Goal: Information Seeking & Learning: Learn about a topic

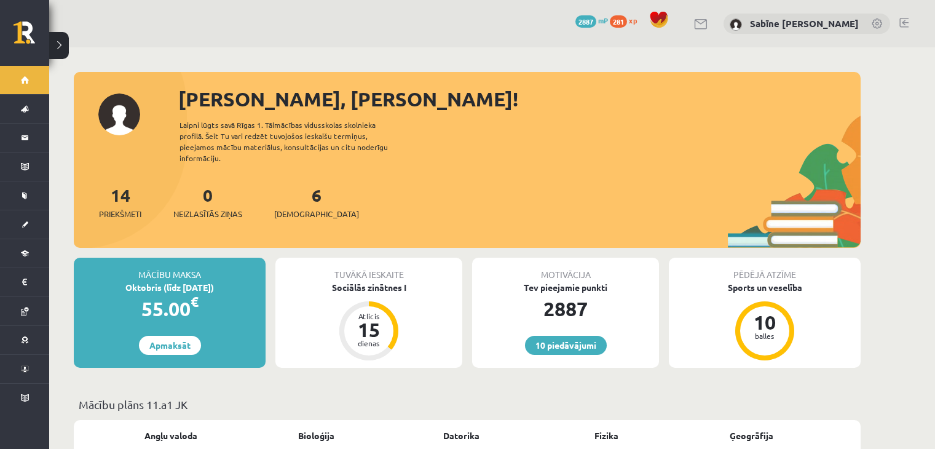
scroll to position [1050, 0]
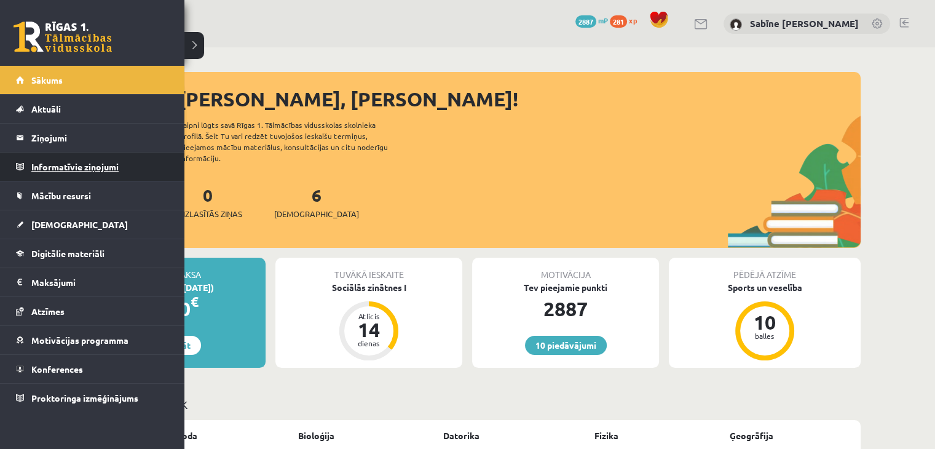
click at [90, 161] on legend "Informatīvie ziņojumi 0" at bounding box center [100, 166] width 138 height 28
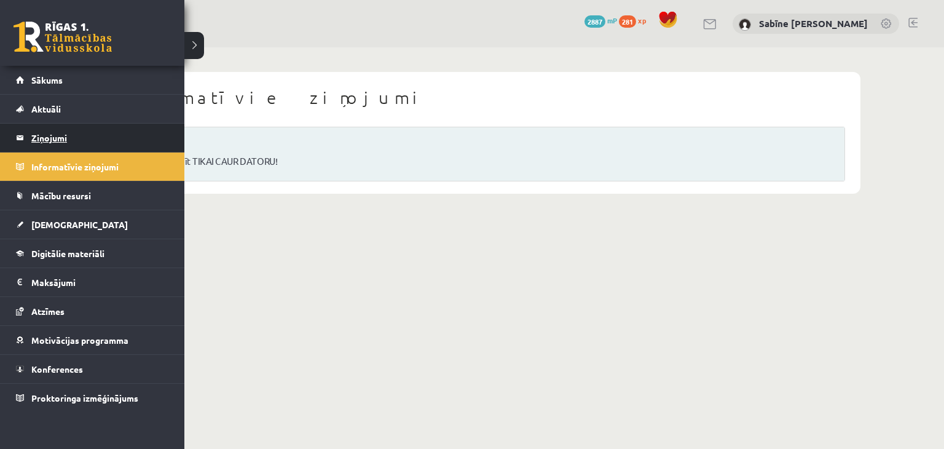
click at [54, 133] on legend "Ziņojumi 0" at bounding box center [100, 138] width 138 height 28
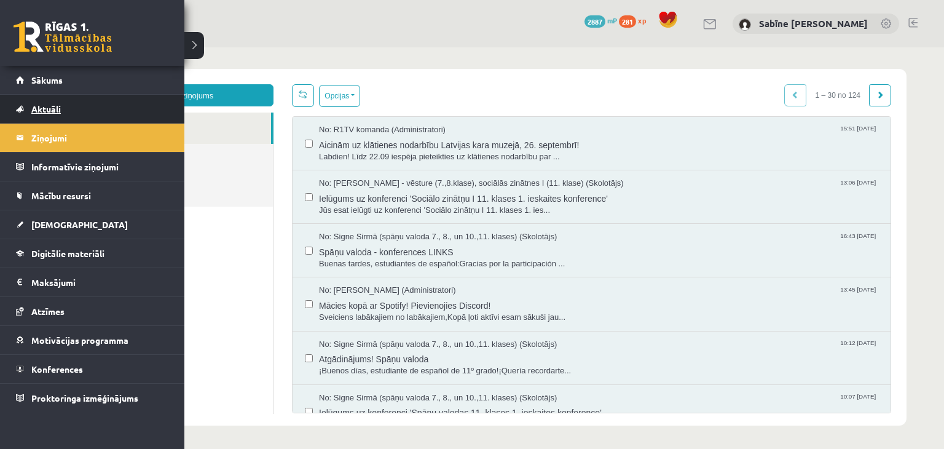
click at [52, 108] on span "Aktuāli" at bounding box center [45, 108] width 29 height 11
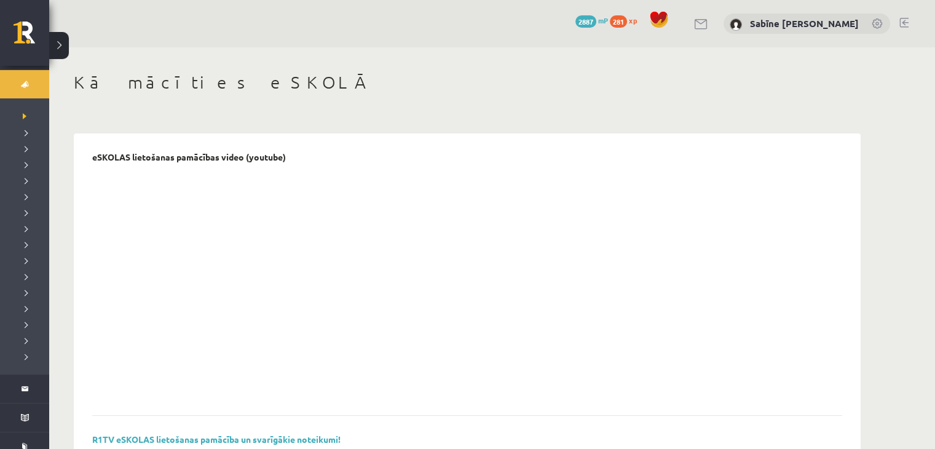
scroll to position [49, 0]
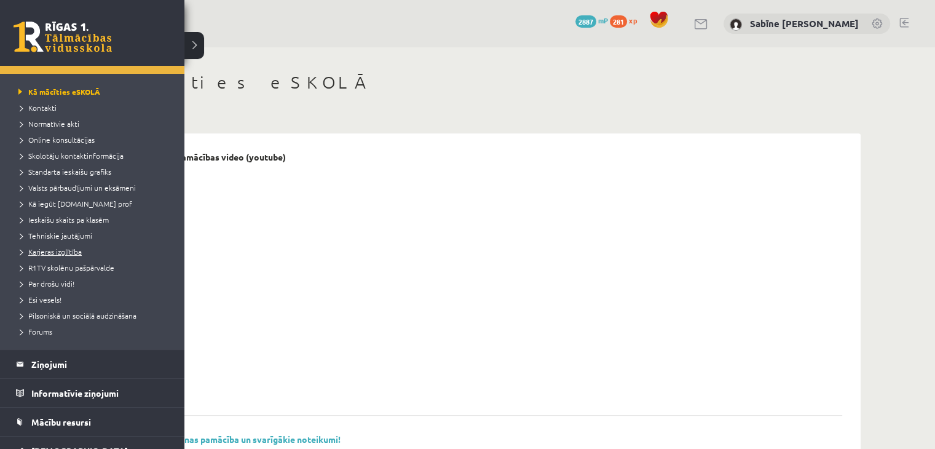
click at [70, 246] on span "Karjeras izglītība" at bounding box center [48, 251] width 66 height 10
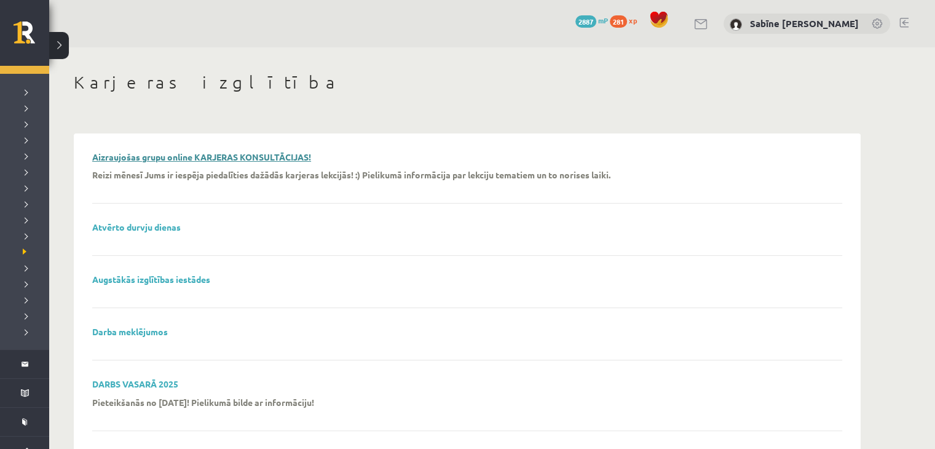
click at [262, 155] on link "Aizraujošas grupu online KARJERAS KONSULTĀCIJAS!" at bounding box center [201, 156] width 219 height 11
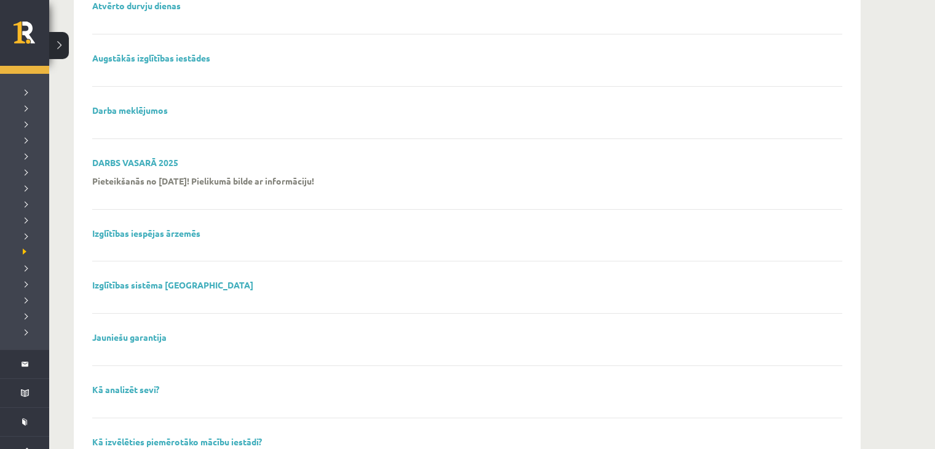
scroll to position [246, 0]
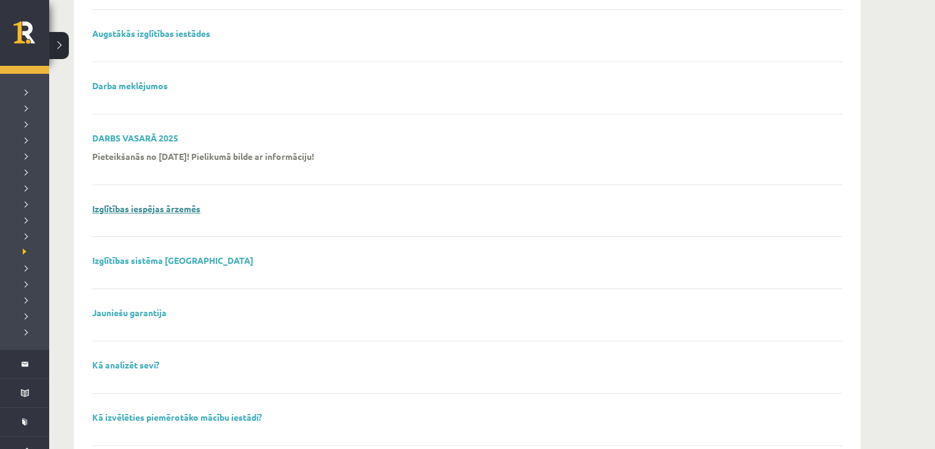
click at [193, 205] on link "Izglītības iespējas ārzemēs" at bounding box center [146, 208] width 108 height 11
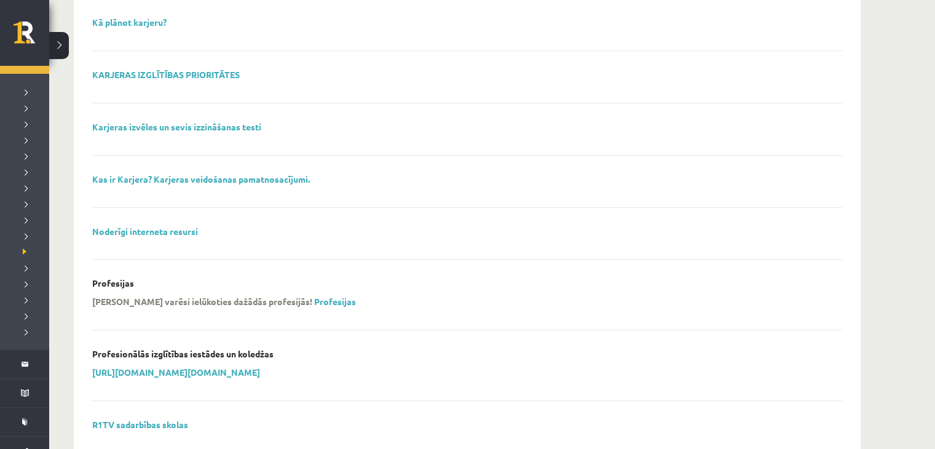
scroll to position [779, 0]
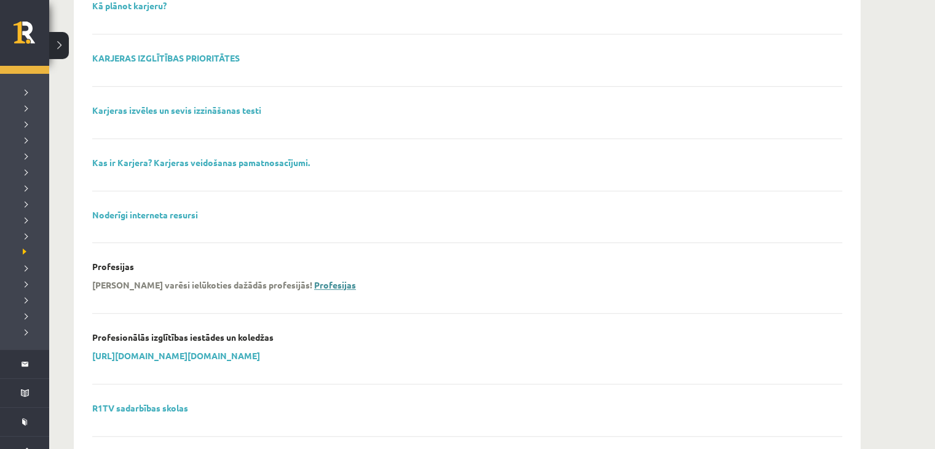
click at [314, 279] on link "Profesijas" at bounding box center [335, 284] width 42 height 11
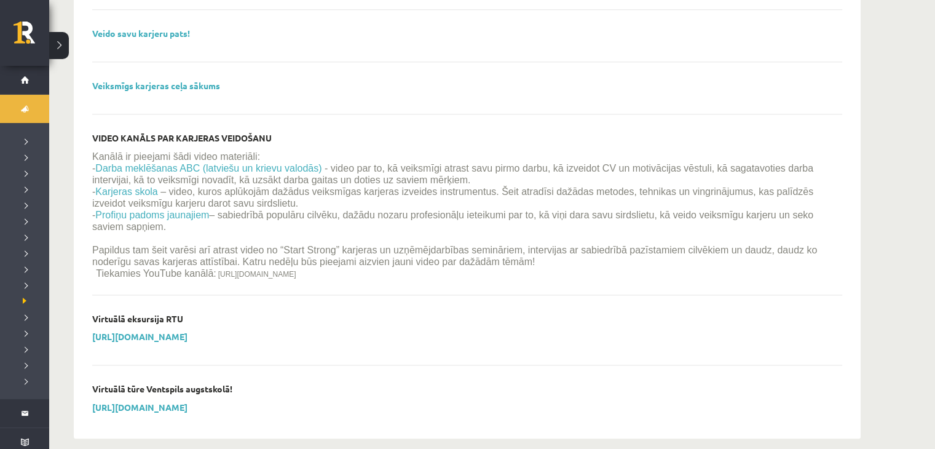
scroll to position [1448, 0]
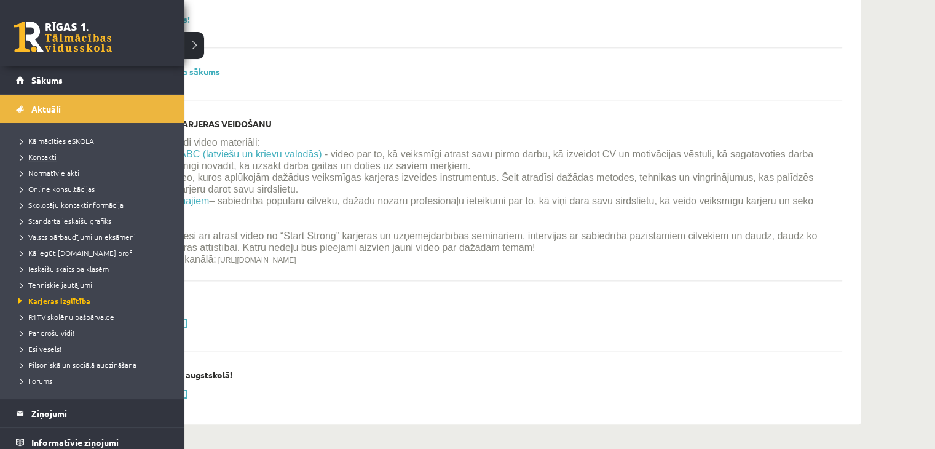
click at [41, 152] on span "Kontakti" at bounding box center [35, 157] width 41 height 10
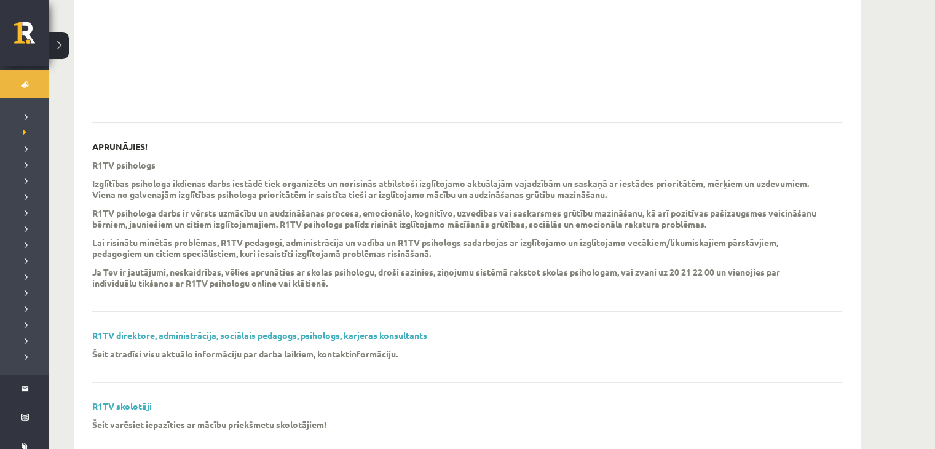
scroll to position [324, 0]
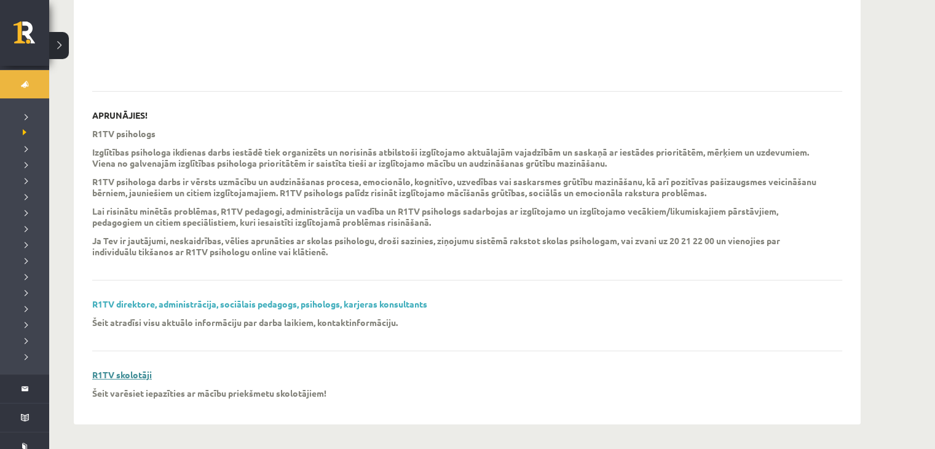
click at [132, 377] on link "R1TV skolotāji" at bounding box center [122, 374] width 60 height 11
